Goal: Communication & Community: Answer question/provide support

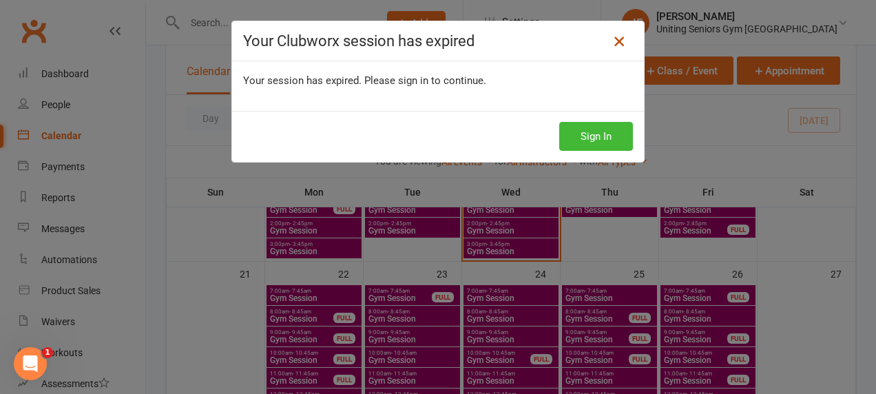
click at [611, 42] on icon at bounding box center [619, 41] width 17 height 17
click at [611, 51] on link at bounding box center [619, 41] width 22 height 22
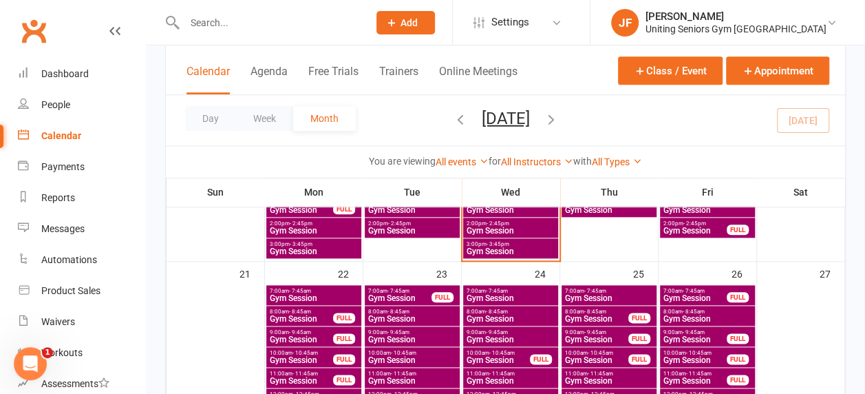
click at [335, 11] on div at bounding box center [261, 22] width 193 height 45
click at [337, 22] on input "text" at bounding box center [269, 22] width 178 height 19
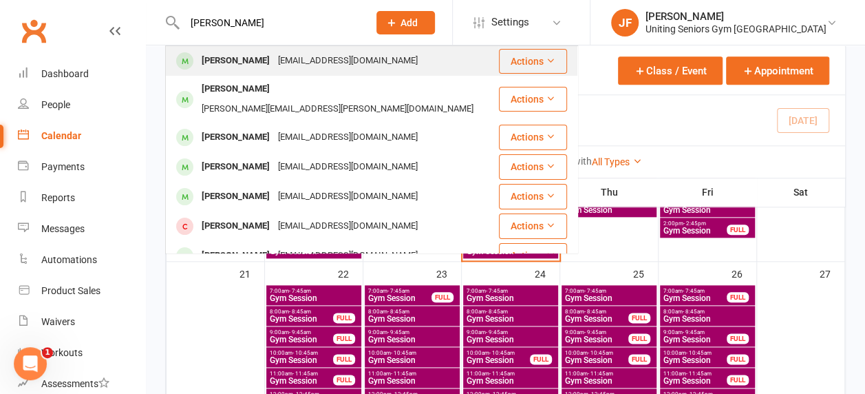
type input "diann morgan"
click at [354, 67] on div "Diann Morgan dimaym@gmail.com" at bounding box center [332, 61] width 331 height 28
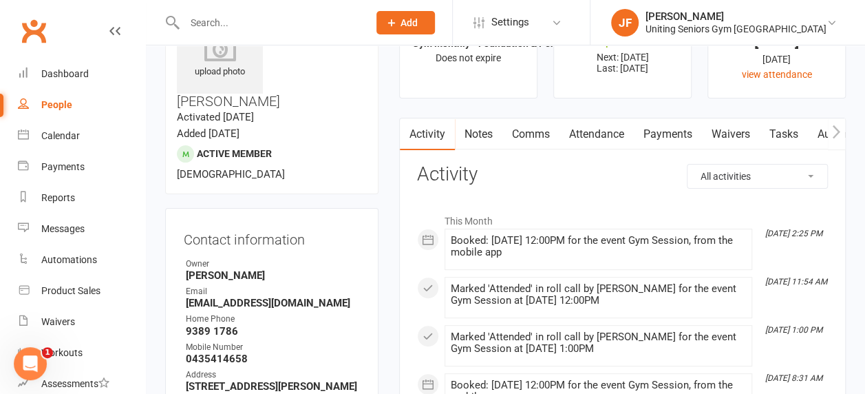
scroll to position [138, 0]
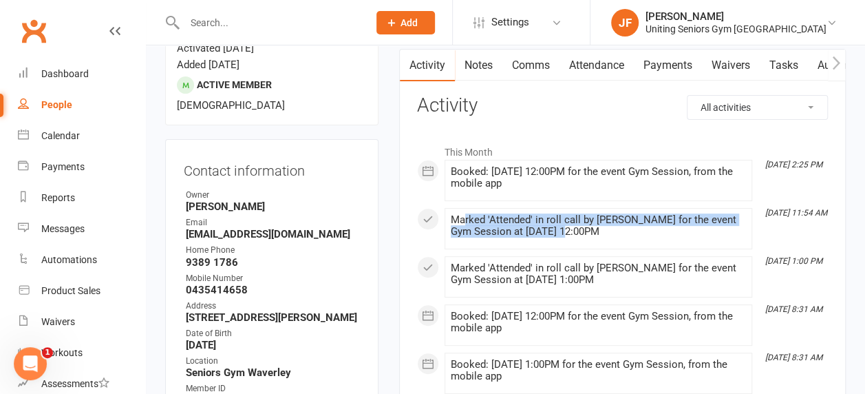
drag, startPoint x: 511, startPoint y: 222, endPoint x: 549, endPoint y: 227, distance: 37.6
click at [549, 227] on div "Marked 'Attended' in roll call by Isabel Drury for the event Gym Session at 16 …" at bounding box center [598, 225] width 295 height 23
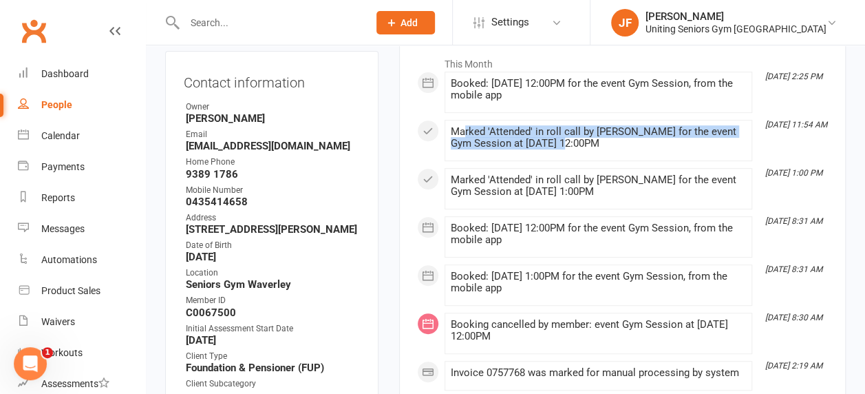
scroll to position [206, 0]
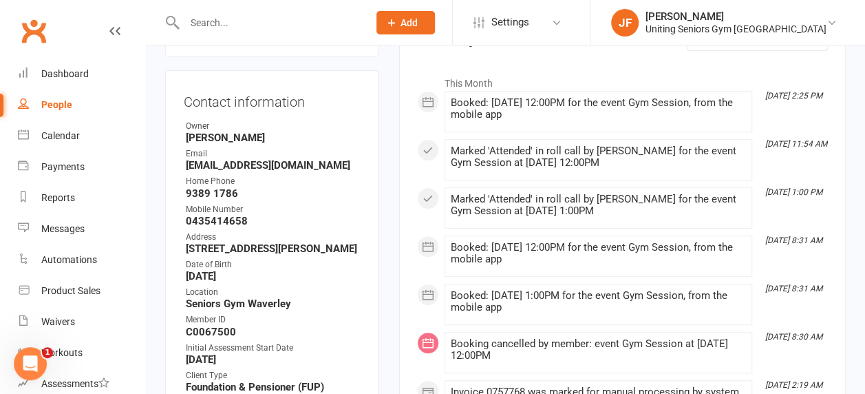
click at [476, 209] on div "Marked 'Attended' in roll call by Isabel Drury for the event Gym Session at 15 …" at bounding box center [598, 204] width 295 height 23
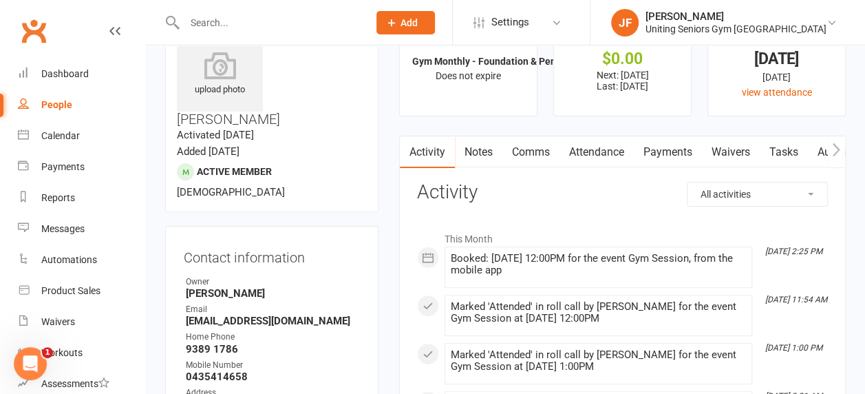
scroll to position [138, 0]
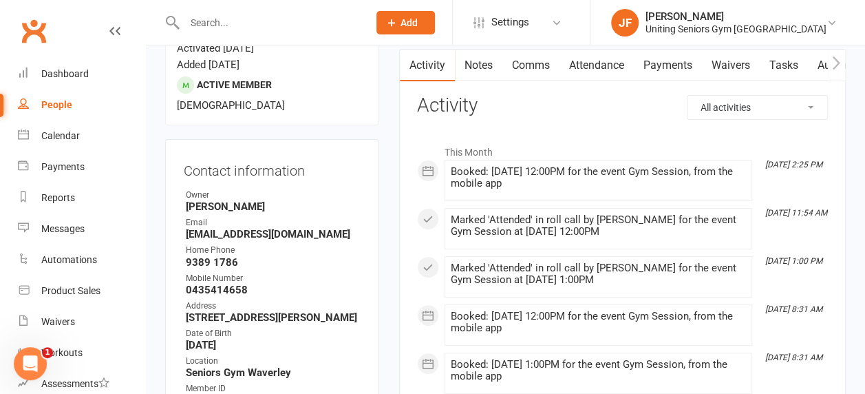
click at [297, 25] on input "text" at bounding box center [269, 22] width 178 height 19
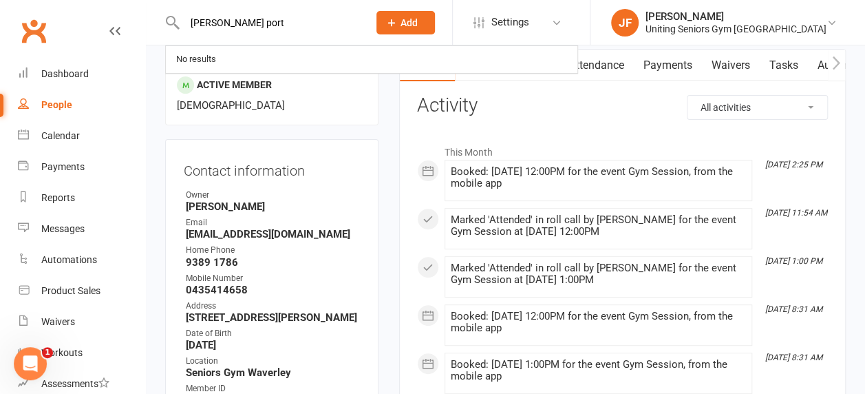
type input "leah port"
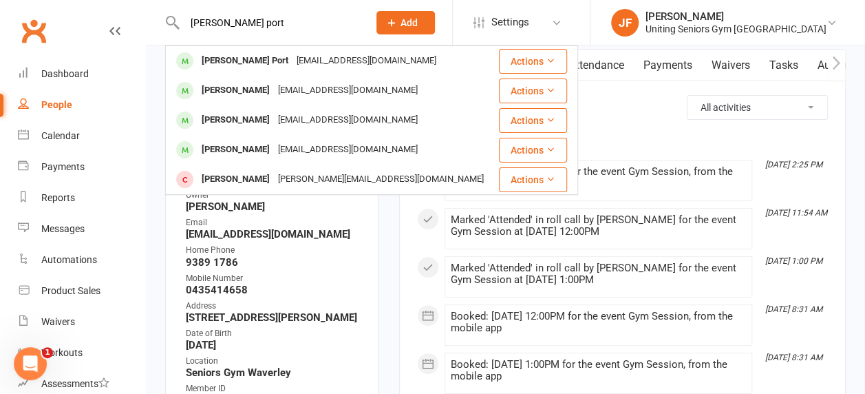
click at [293, 67] on div "leahport01@gmail.com" at bounding box center [367, 61] width 148 height 20
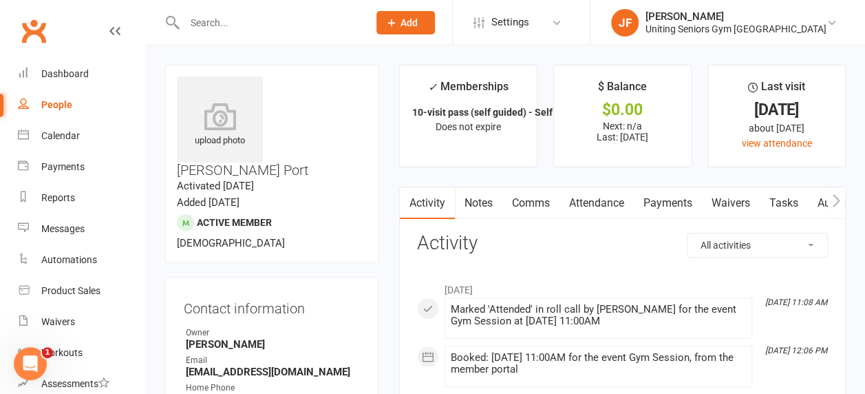
click at [282, 25] on input "text" at bounding box center [269, 22] width 178 height 19
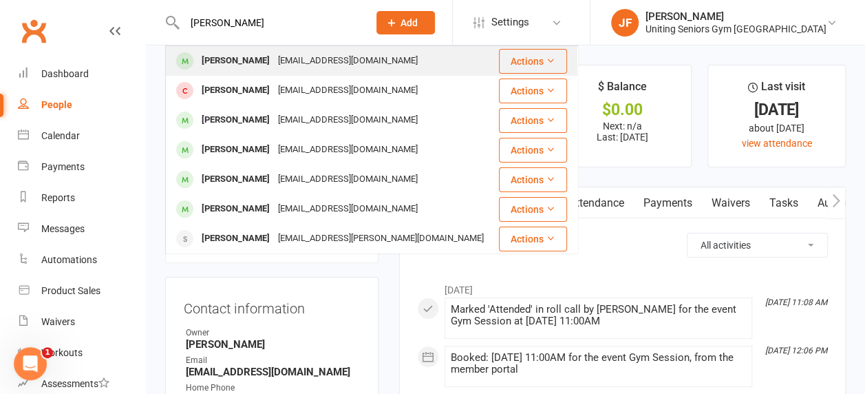
type input "rita miller"
click at [276, 60] on div "ritamatthewandrew@bigpond.com" at bounding box center [348, 61] width 148 height 20
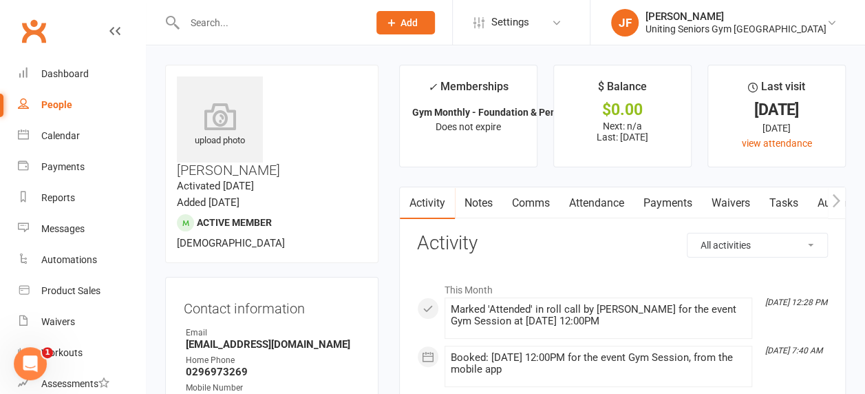
click at [286, 29] on input "text" at bounding box center [269, 22] width 178 height 19
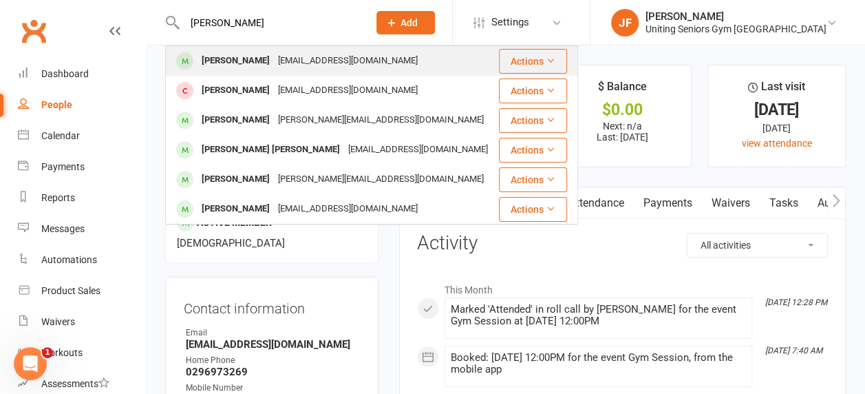
type input "anthony orford"
click at [301, 58] on div "tonyorford@icloud.com" at bounding box center [348, 61] width 148 height 20
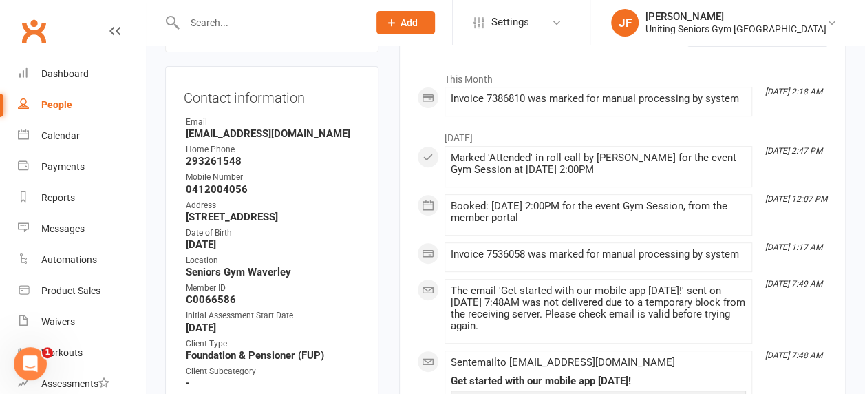
scroll to position [138, 0]
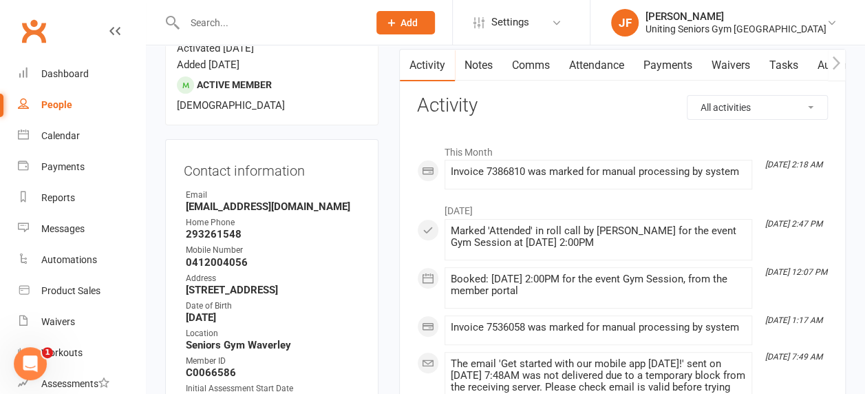
click at [531, 61] on link "Comms" at bounding box center [530, 66] width 57 height 32
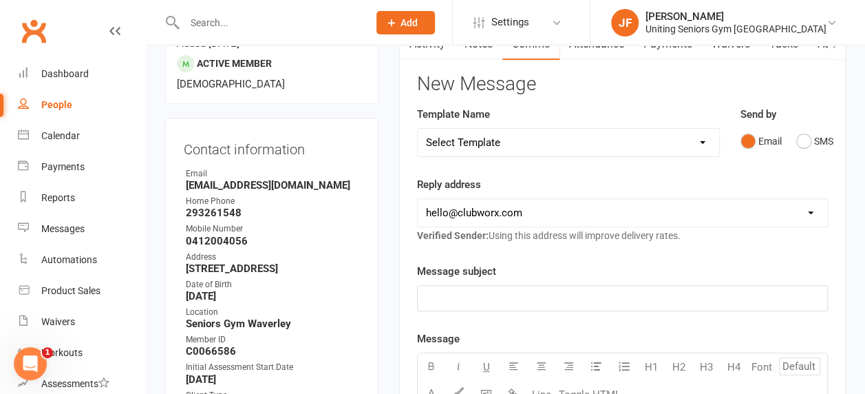
scroll to position [138, 0]
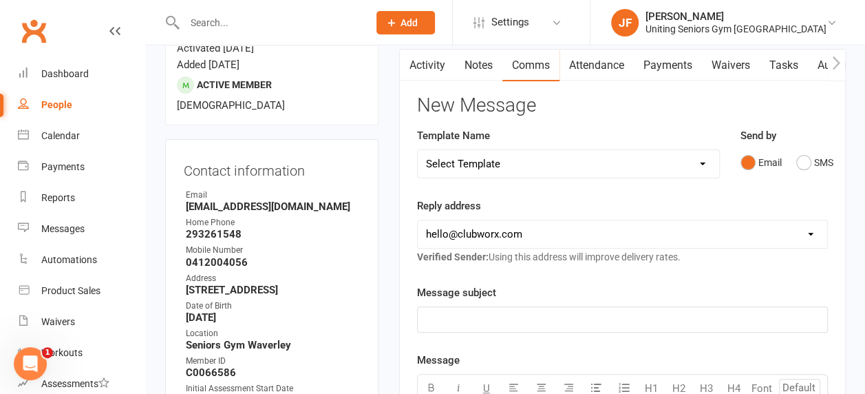
click at [500, 156] on select "Select Template [Email] Absent [Email] Non-attendance [Email] PE2 - Bookings [E…" at bounding box center [568, 164] width 301 height 28
click at [498, 161] on select "Select Template [Email] Absent [Email] Non-attendance [Email] PE2 - Bookings [E…" at bounding box center [568, 164] width 301 height 28
click at [549, 198] on div "Reply address hello@clubworx.com seniorsgym@uniting.org jawang@uniting.org ibar…" at bounding box center [622, 231] width 411 height 67
click at [485, 158] on select "Select Template [Email] Absent [Email] Non-attendance [Email] PE2 - Bookings [E…" at bounding box center [568, 164] width 301 height 28
select select "1"
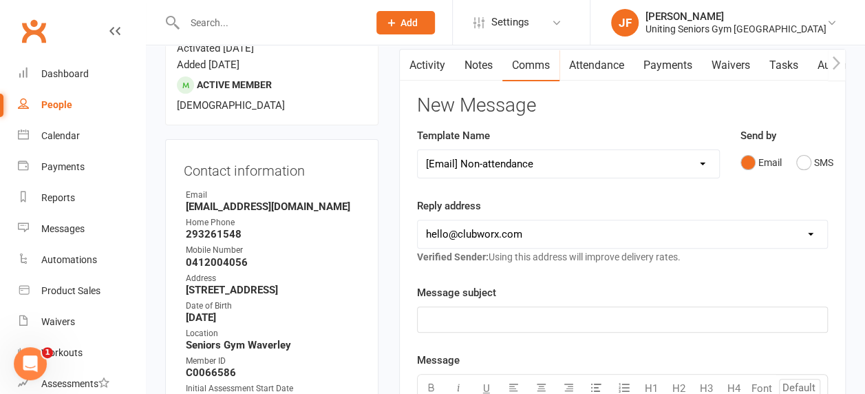
click at [418, 150] on select "Select Template [Email] Absent [Email] Non-attendance [Email] PE2 - Bookings [E…" at bounding box center [568, 164] width 301 height 28
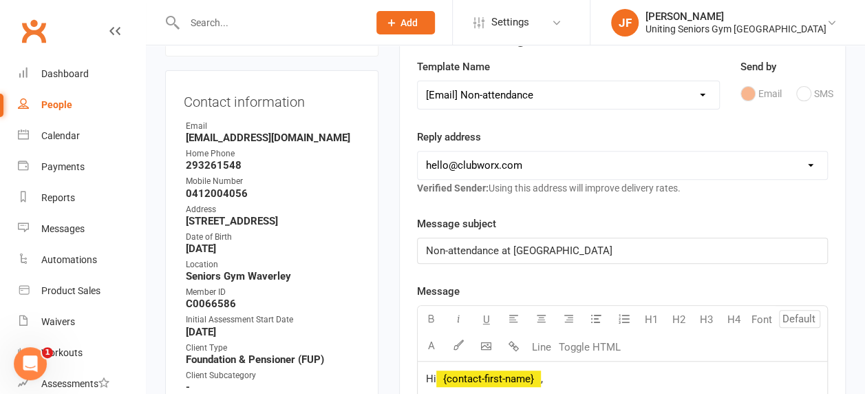
click at [536, 160] on select "hello@clubworx.com seniorsgym@uniting.org jawang@uniting.org ibarratt@uniting.o…" at bounding box center [623, 165] width 410 height 28
click at [555, 168] on select "hello@clubworx.com seniorsgym@uniting.org jawang@uniting.org ibarratt@uniting.o…" at bounding box center [623, 165] width 410 height 28
select select "5"
click at [418, 151] on select "hello@clubworx.com seniorsgym@uniting.org jawang@uniting.org ibarratt@uniting.o…" at bounding box center [623, 165] width 410 height 28
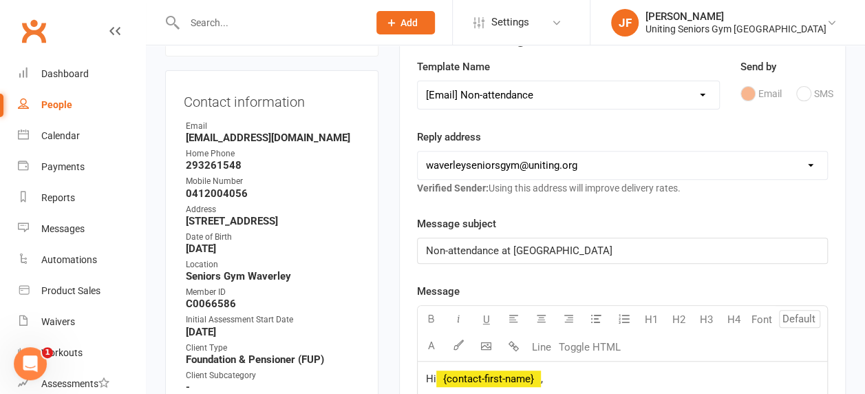
scroll to position [344, 0]
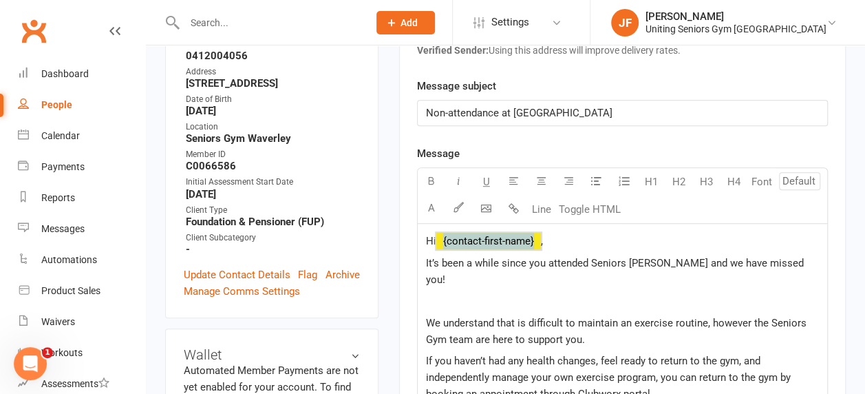
drag, startPoint x: 544, startPoint y: 239, endPoint x: 495, endPoint y: 237, distance: 49.6
click at [495, 237] on span "﻿ {contact-first-name}" at bounding box center [488, 241] width 105 height 12
click at [493, 233] on p "Hi ﻿ {contact-first-name} ," at bounding box center [622, 241] width 393 height 17
click at [499, 241] on span "﻿ {contact-first-name}" at bounding box center [488, 241] width 105 height 12
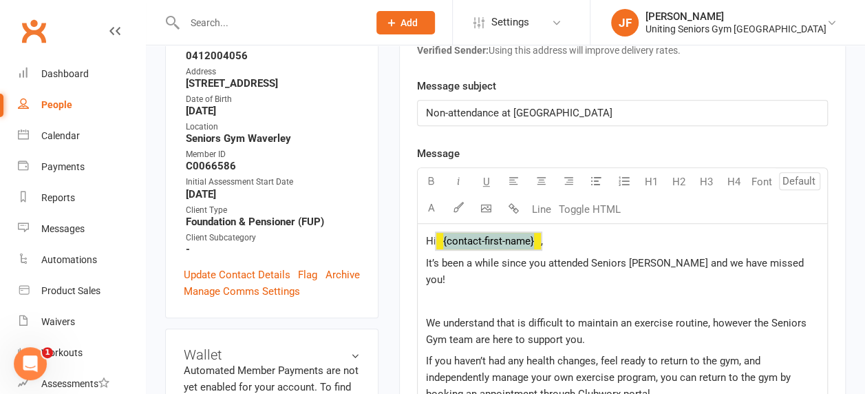
click at [499, 241] on span "﻿ {contact-first-name}" at bounding box center [488, 241] width 105 height 12
click at [516, 242] on span "﻿ {contact-first-name}" at bounding box center [488, 241] width 105 height 12
click at [522, 238] on span "﻿ {contact-first-name}" at bounding box center [488, 241] width 105 height 12
click at [543, 238] on span "," at bounding box center [542, 241] width 2 height 12
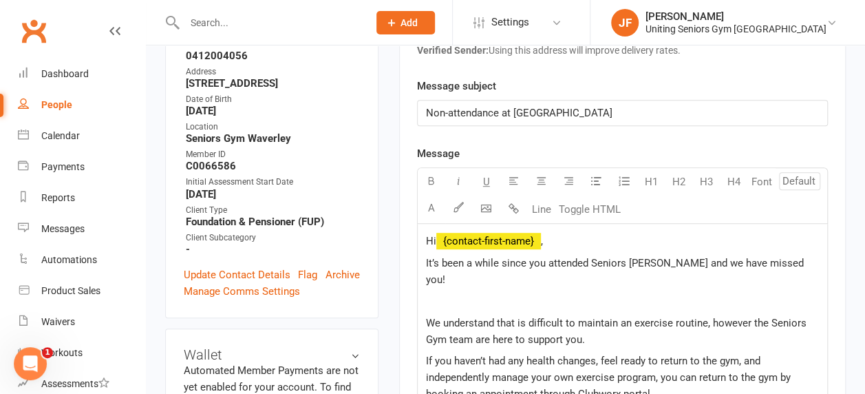
click at [540, 238] on span "﻿ {contact-first-name}" at bounding box center [488, 241] width 105 height 12
drag, startPoint x: 545, startPoint y: 240, endPoint x: 474, endPoint y: 240, distance: 71.6
click at [474, 240] on p "Hi ﻿ {contact-first-name} ," at bounding box center [622, 241] width 393 height 17
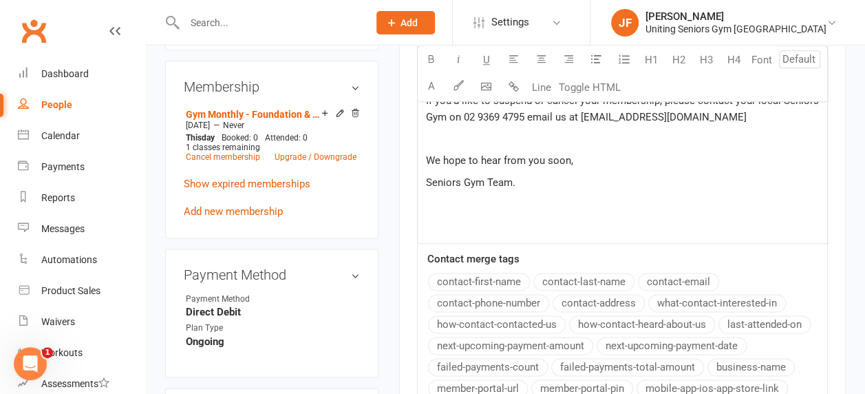
scroll to position [964, 0]
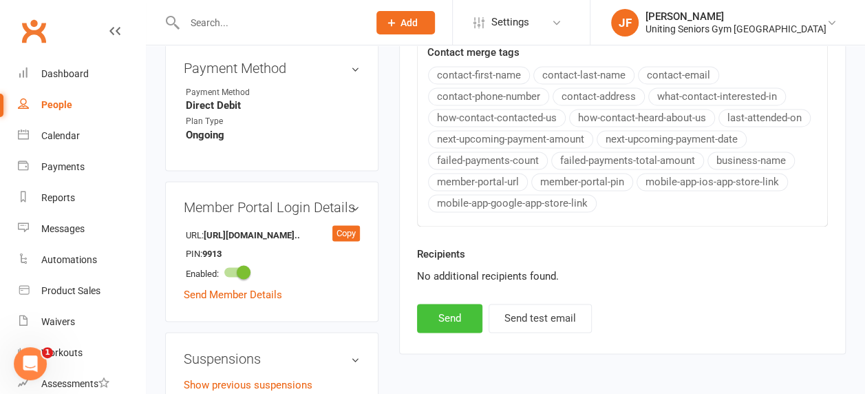
click at [464, 304] on button "Send" at bounding box center [449, 318] width 65 height 29
select select
select select "0"
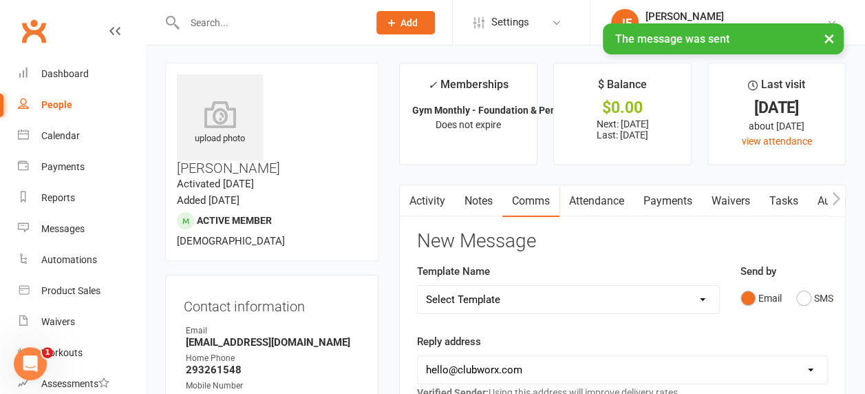
scroll to position [0, 0]
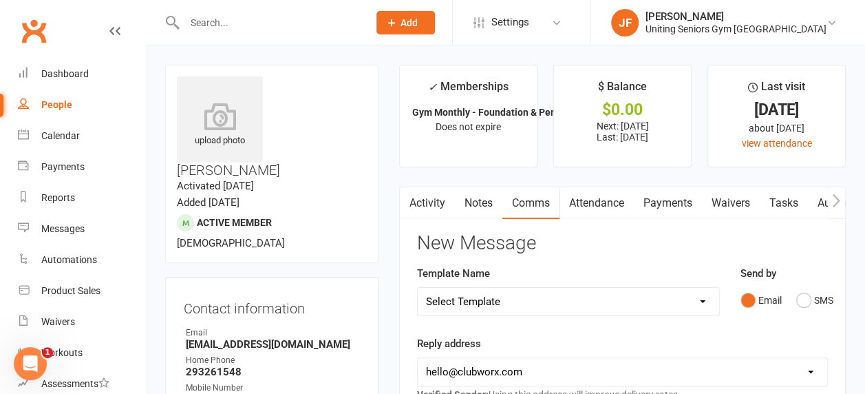
click at [540, 194] on link "Comms" at bounding box center [530, 203] width 57 height 32
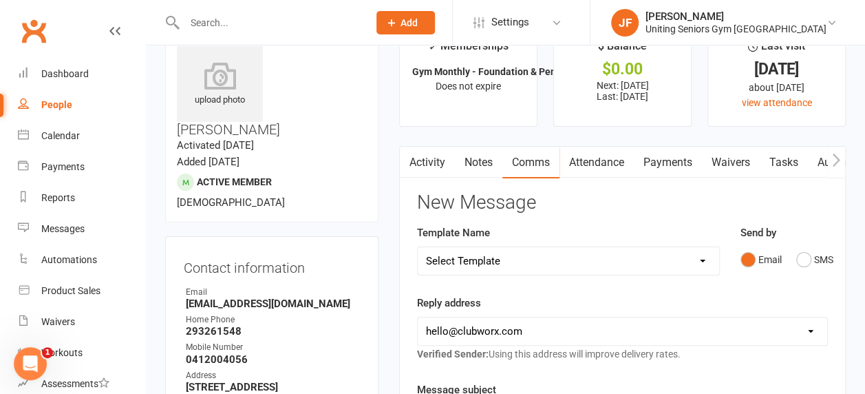
scroll to position [69, 0]
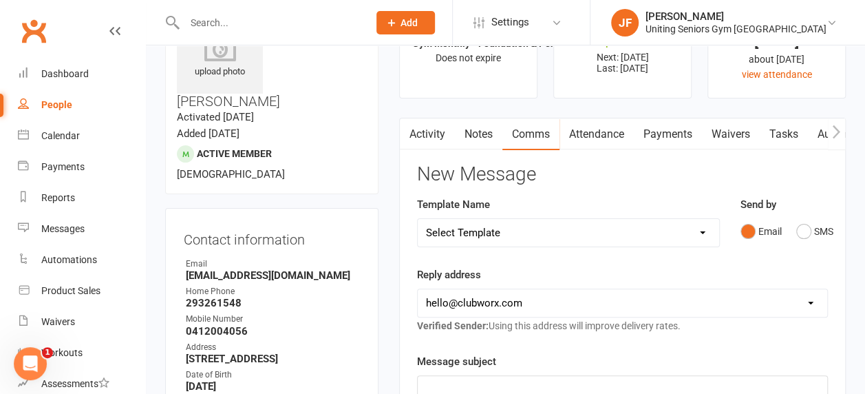
click at [407, 134] on icon "button" at bounding box center [408, 131] width 8 height 13
click at [443, 141] on link "Activity" at bounding box center [427, 134] width 55 height 32
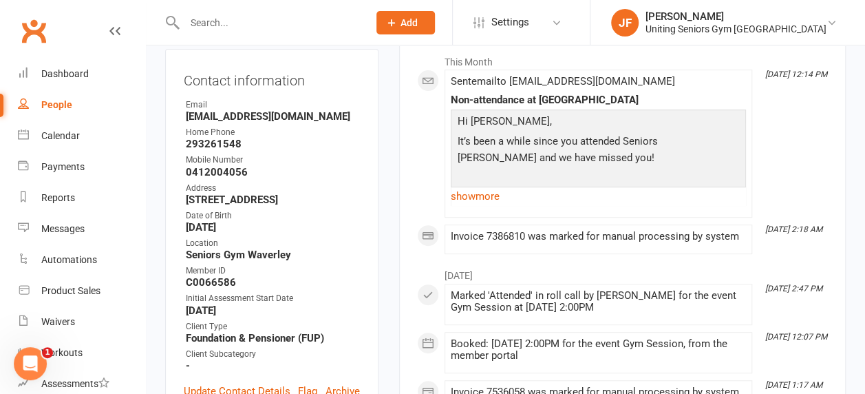
scroll to position [206, 0]
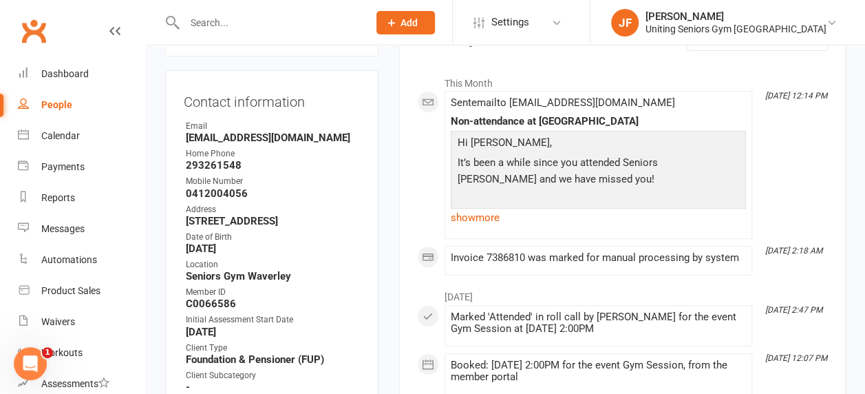
click at [275, 17] on input "text" at bounding box center [269, 22] width 178 height 19
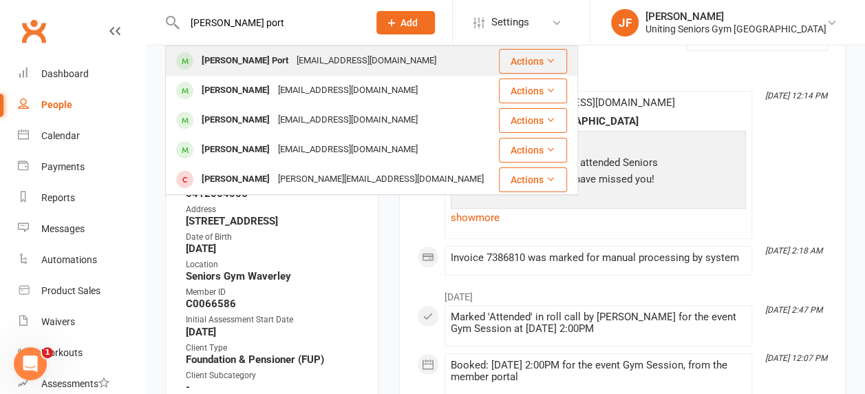
type input "leah port"
click at [293, 54] on div "leahport01@gmail.com" at bounding box center [367, 61] width 148 height 20
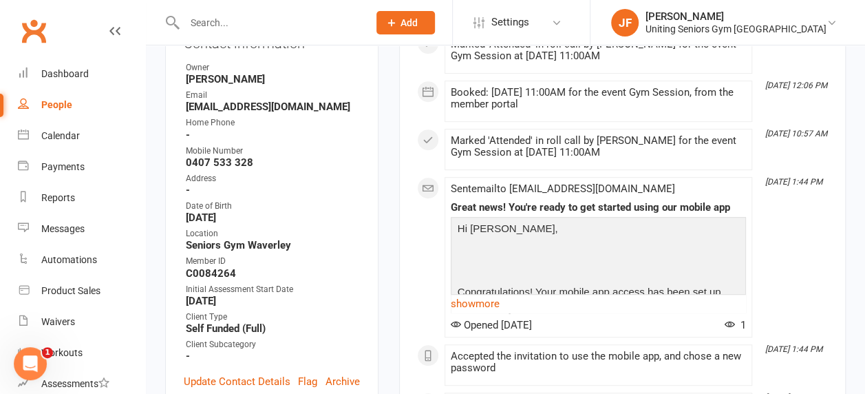
scroll to position [206, 0]
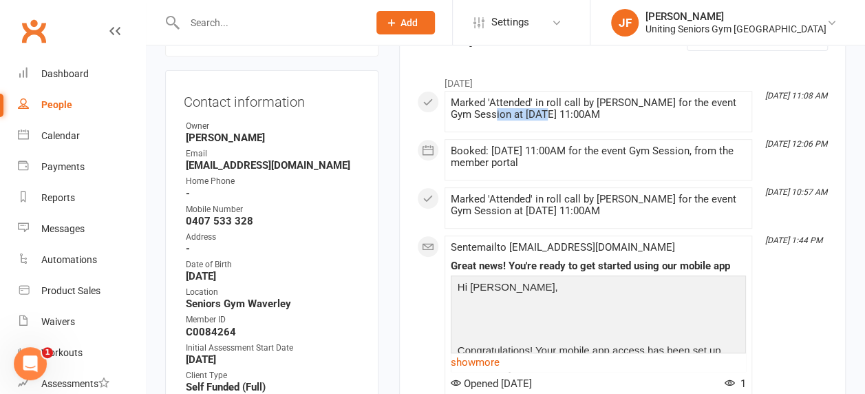
drag, startPoint x: 476, startPoint y: 110, endPoint x: 525, endPoint y: 118, distance: 48.8
click at [525, 118] on div "Marked 'Attended' in roll call by Isabel Drury for the event Gym Session at 12 …" at bounding box center [598, 108] width 295 height 23
click at [522, 116] on div "Marked 'Attended' in roll call by Isabel Drury for the event Gym Session at 12 …" at bounding box center [598, 108] width 295 height 23
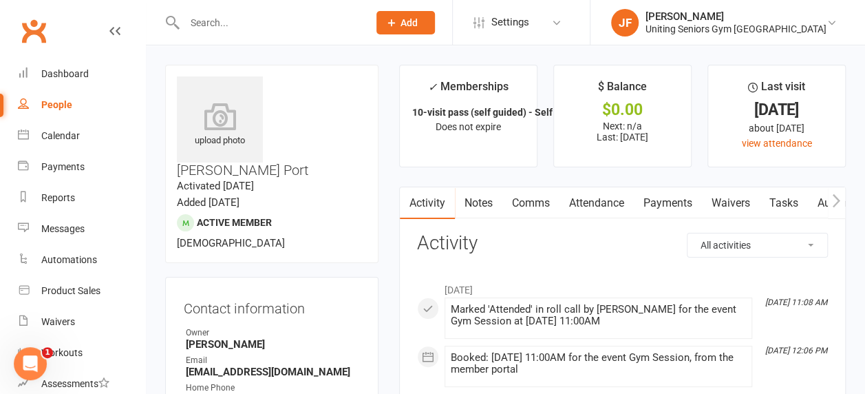
click at [277, 25] on input "text" at bounding box center [269, 22] width 178 height 19
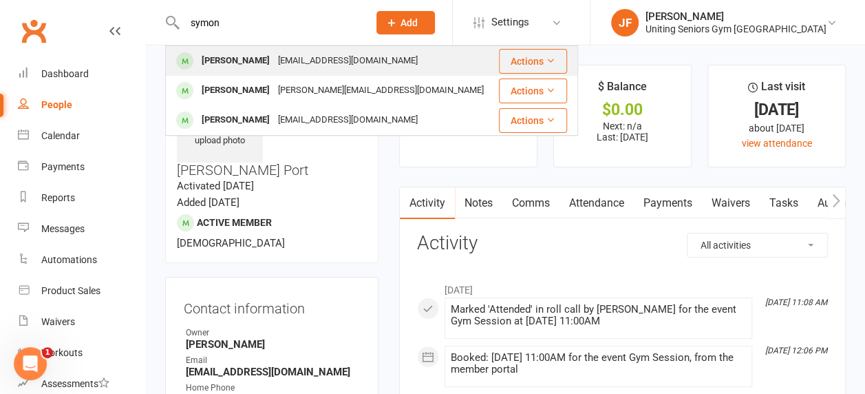
type input "symon"
click at [251, 62] on div "[PERSON_NAME]" at bounding box center [236, 61] width 76 height 20
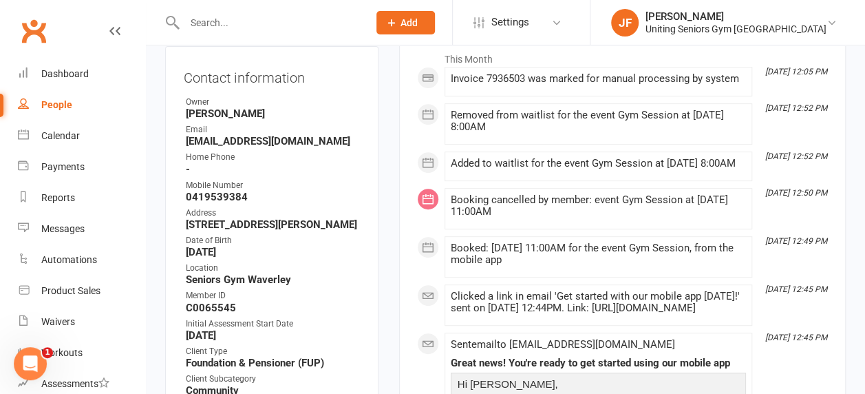
scroll to position [465, 0]
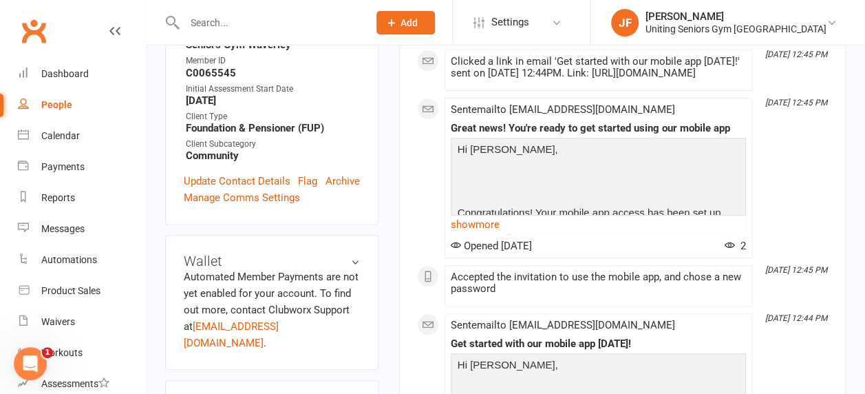
click at [515, 193] on p at bounding box center [598, 183] width 288 height 20
click at [473, 234] on link "show more" at bounding box center [598, 224] width 295 height 19
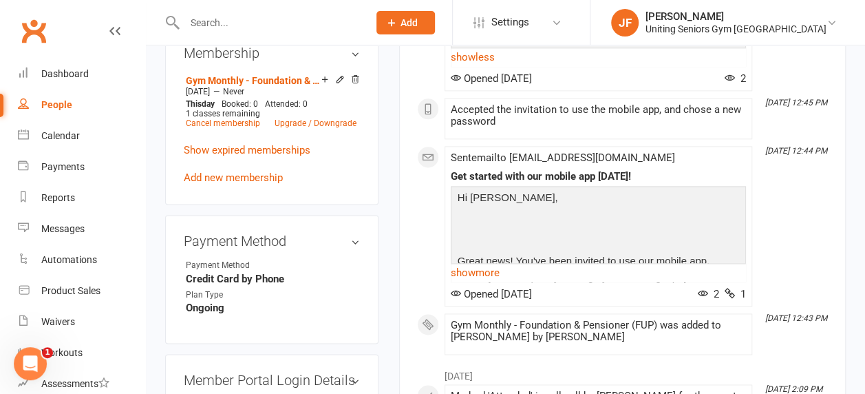
scroll to position [822, 0]
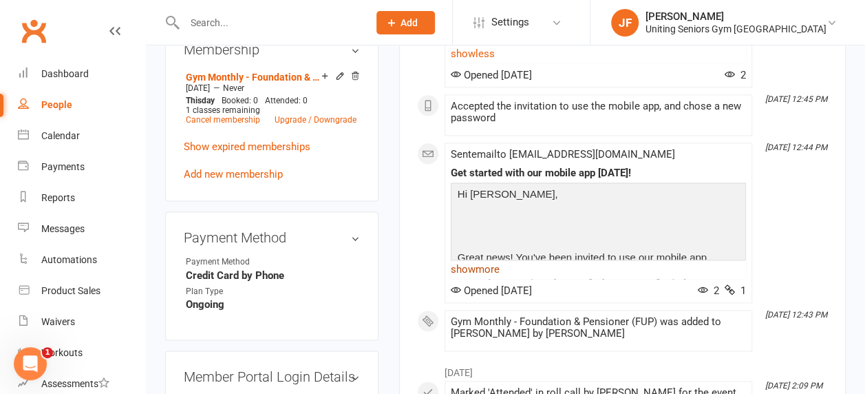
click at [467, 279] on link "show more" at bounding box center [598, 269] width 295 height 19
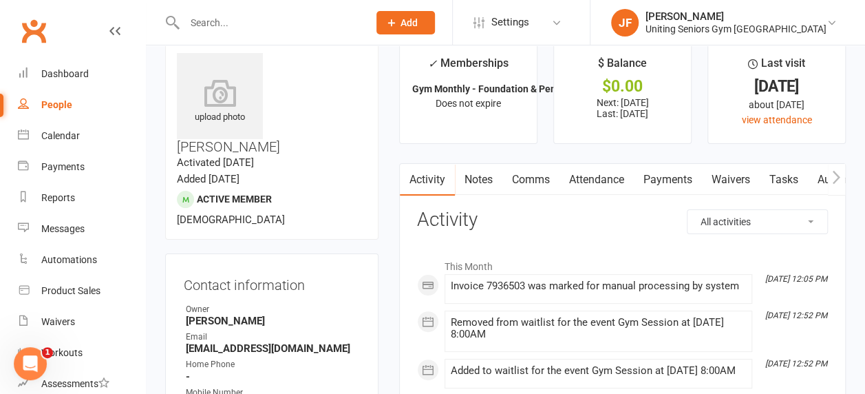
scroll to position [0, 0]
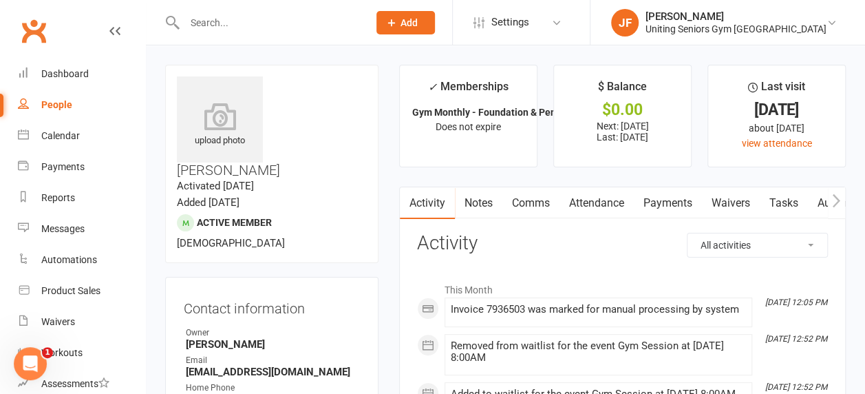
click at [525, 195] on link "Comms" at bounding box center [530, 203] width 57 height 32
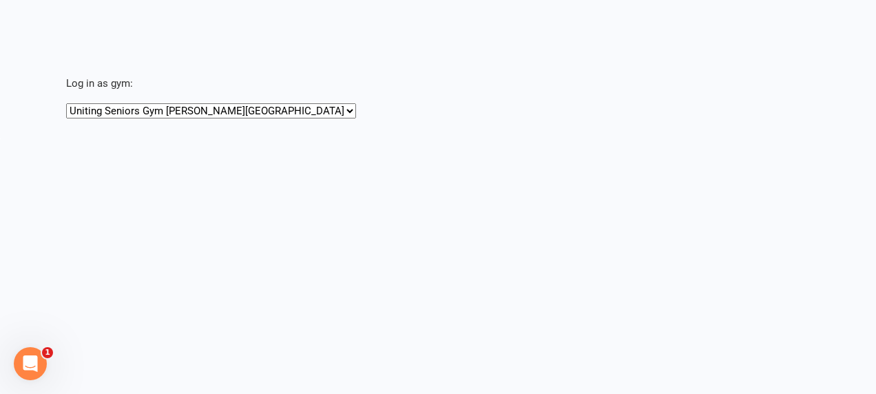
click at [150, 115] on select "Uniting Seniors Gym Beverly Hills Uniting Seniors Gym Waverley" at bounding box center [211, 110] width 290 height 15
select select "https://app.clubworx.com/head_office/masquerades/6915"
click at [66, 103] on select "Uniting Seniors Gym Beverly Hills Uniting Seniors Gym Waverley" at bounding box center [211, 110] width 290 height 15
click at [197, 43] on main "Log in as gym: Uniting Seniors Gym Beverly Hills Uniting Seniors Gym Waverley" at bounding box center [438, 59] width 876 height 119
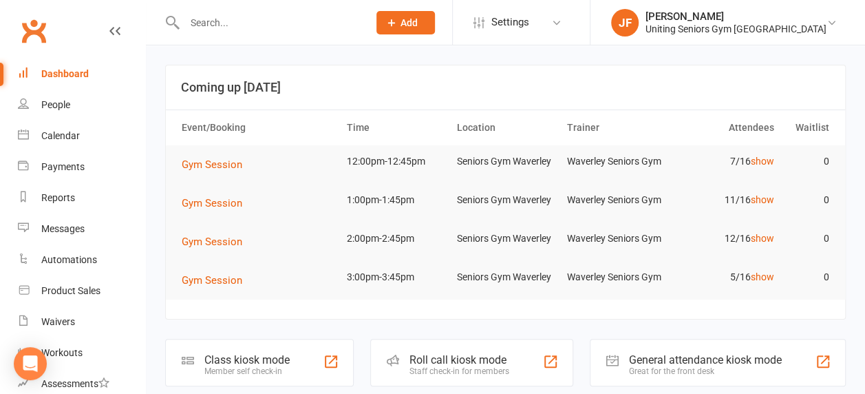
click at [279, 17] on input "text" at bounding box center [269, 22] width 178 height 19
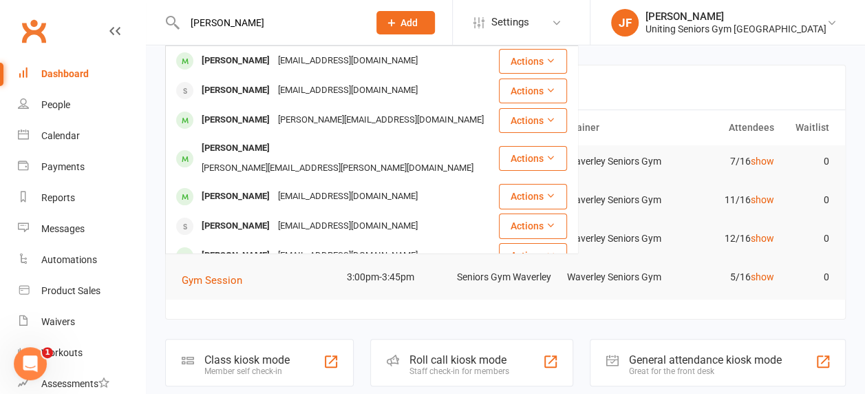
type input "[PERSON_NAME]"
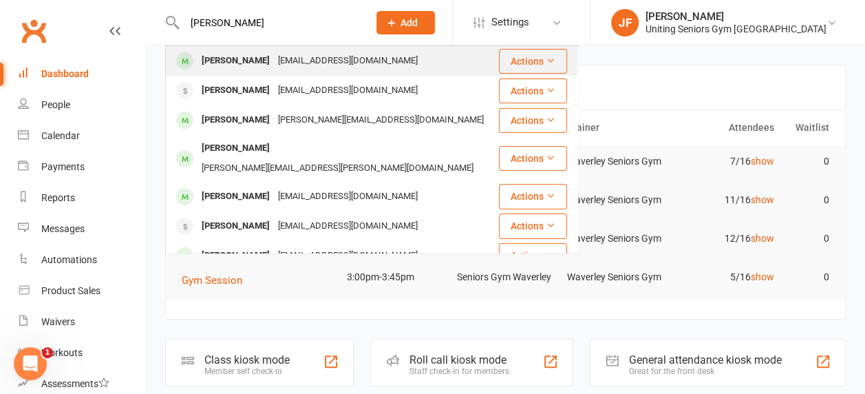
click at [260, 50] on div "Jayne Symon Jayniesymon@gmail.com" at bounding box center [332, 61] width 331 height 28
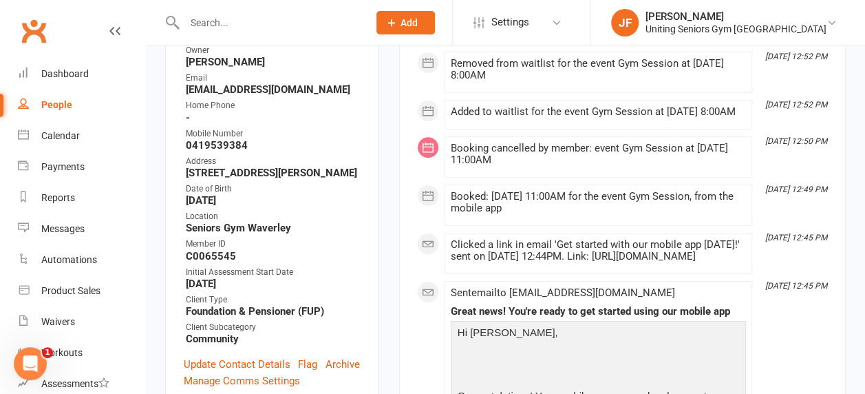
scroll to position [206, 0]
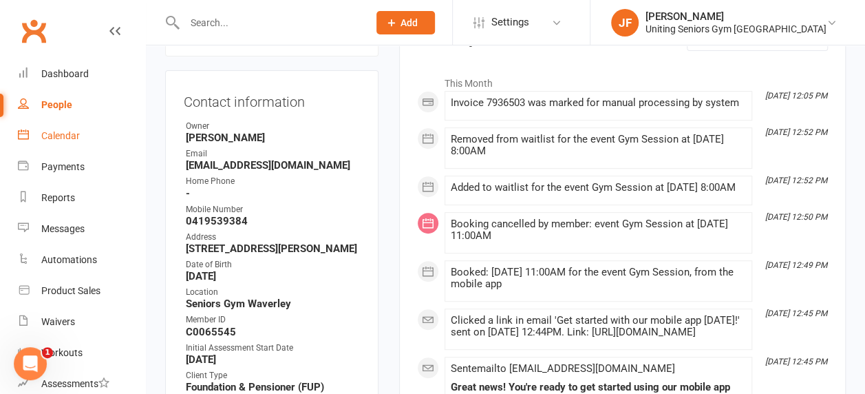
click at [80, 131] on link "Calendar" at bounding box center [81, 135] width 127 height 31
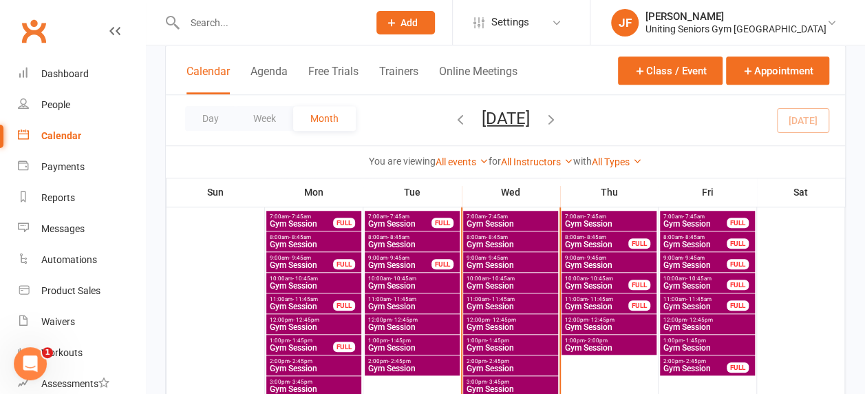
scroll to position [551, 0]
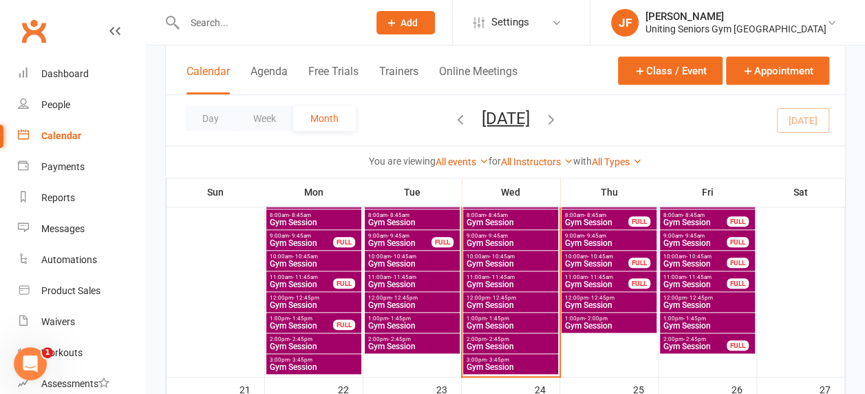
click at [512, 318] on span "1:00pm - 1:45pm" at bounding box center [510, 318] width 89 height 6
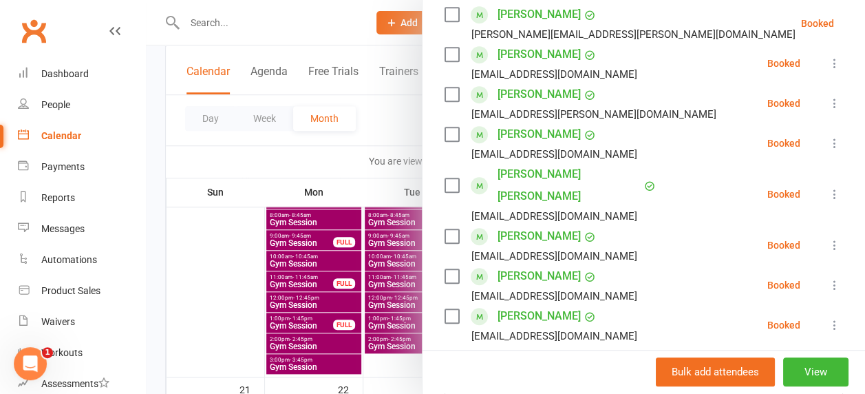
scroll to position [413, 0]
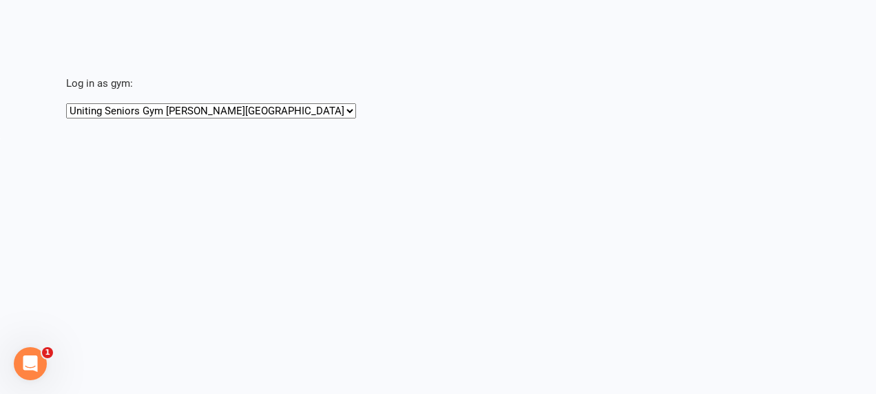
click at [221, 109] on select "Uniting Seniors Gym Beverly Hills Uniting Seniors Gym Waverley" at bounding box center [211, 110] width 290 height 15
select select "https://app.clubworx.com/head_office/masquerades/6915"
click at [66, 103] on select "Uniting Seniors Gym Beverly Hills Uniting Seniors Gym Waverley" at bounding box center [211, 110] width 290 height 15
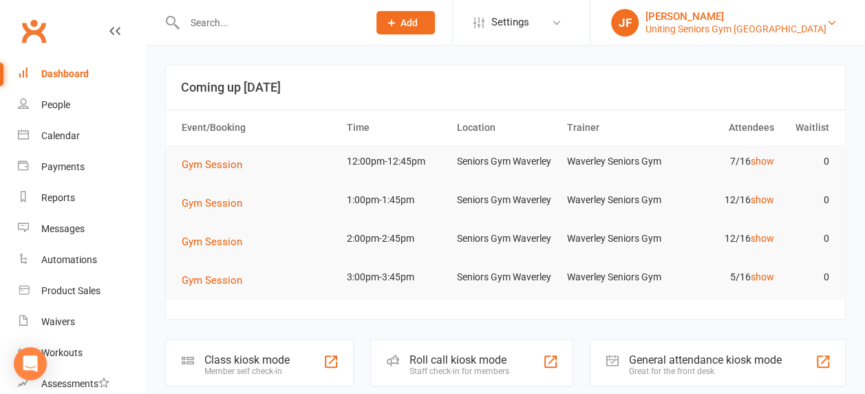
click at [776, 18] on div "[PERSON_NAME]" at bounding box center [736, 16] width 181 height 12
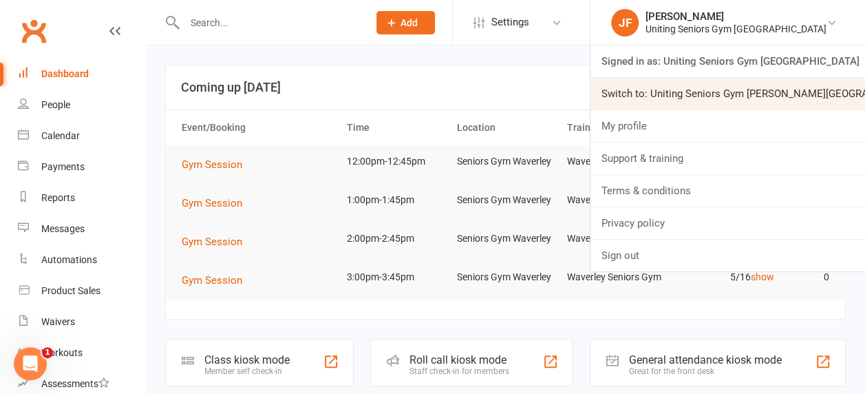
click at [735, 96] on link "Switch to: Uniting Seniors Gym [PERSON_NAME][GEOGRAPHIC_DATA]" at bounding box center [728, 94] width 275 height 32
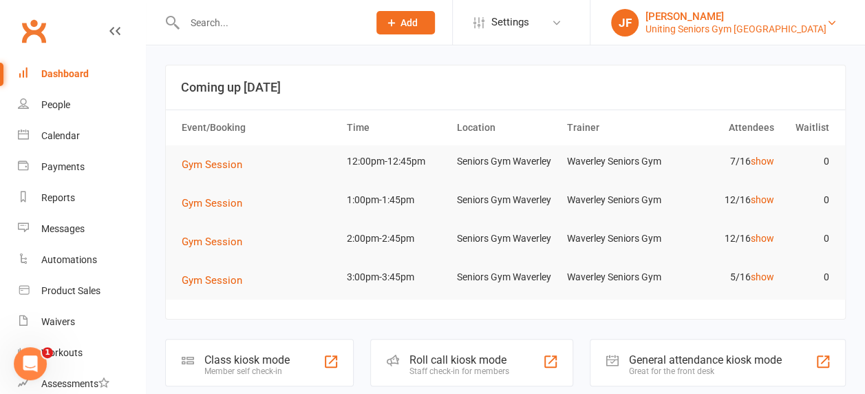
click at [828, 30] on link "[PERSON_NAME] Uniting Seniors Gym [GEOGRAPHIC_DATA]" at bounding box center [727, 23] width 233 height 28
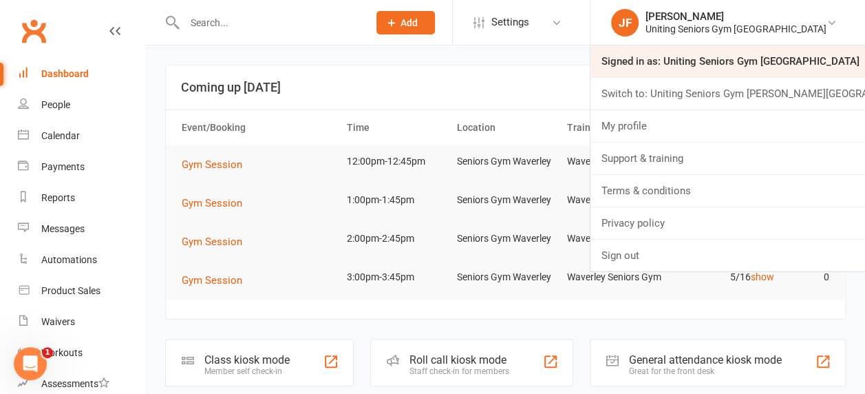
click at [730, 54] on link "Signed in as: Uniting Seniors Gym [GEOGRAPHIC_DATA]" at bounding box center [728, 61] width 275 height 32
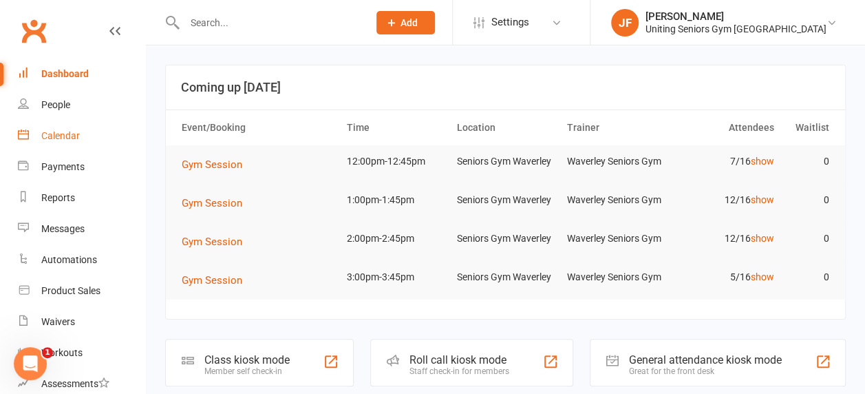
click at [33, 142] on link "Calendar" at bounding box center [81, 135] width 127 height 31
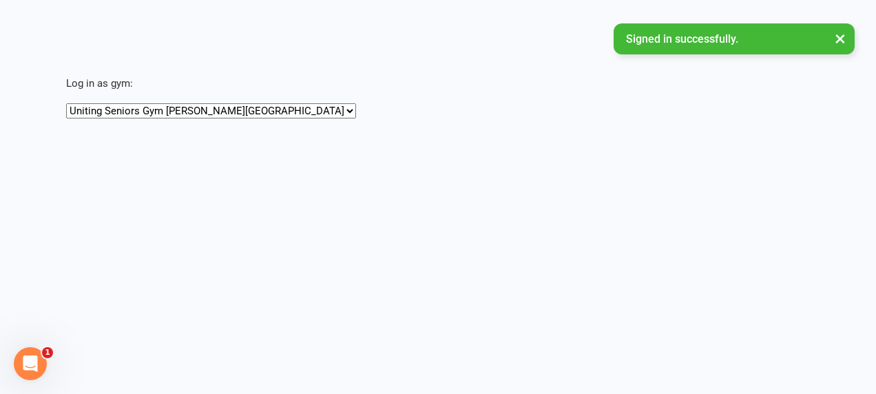
click at [180, 117] on select "Uniting Seniors Gym [PERSON_NAME][GEOGRAPHIC_DATA] Uniting Seniors [GEOGRAPHIC_…" at bounding box center [211, 110] width 290 height 15
select select "[URL][DOMAIN_NAME]"
click at [66, 103] on select "Uniting Seniors Gym [PERSON_NAME][GEOGRAPHIC_DATA] Uniting Seniors [GEOGRAPHIC_…" at bounding box center [211, 110] width 290 height 15
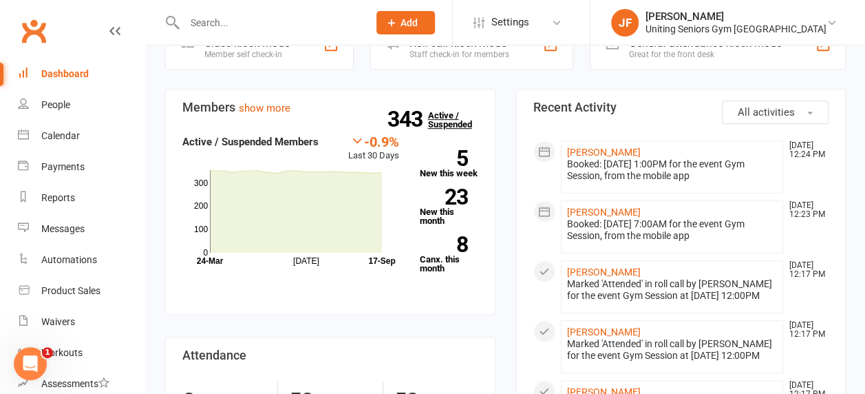
scroll to position [317, 0]
